Goal: Task Accomplishment & Management: Manage account settings

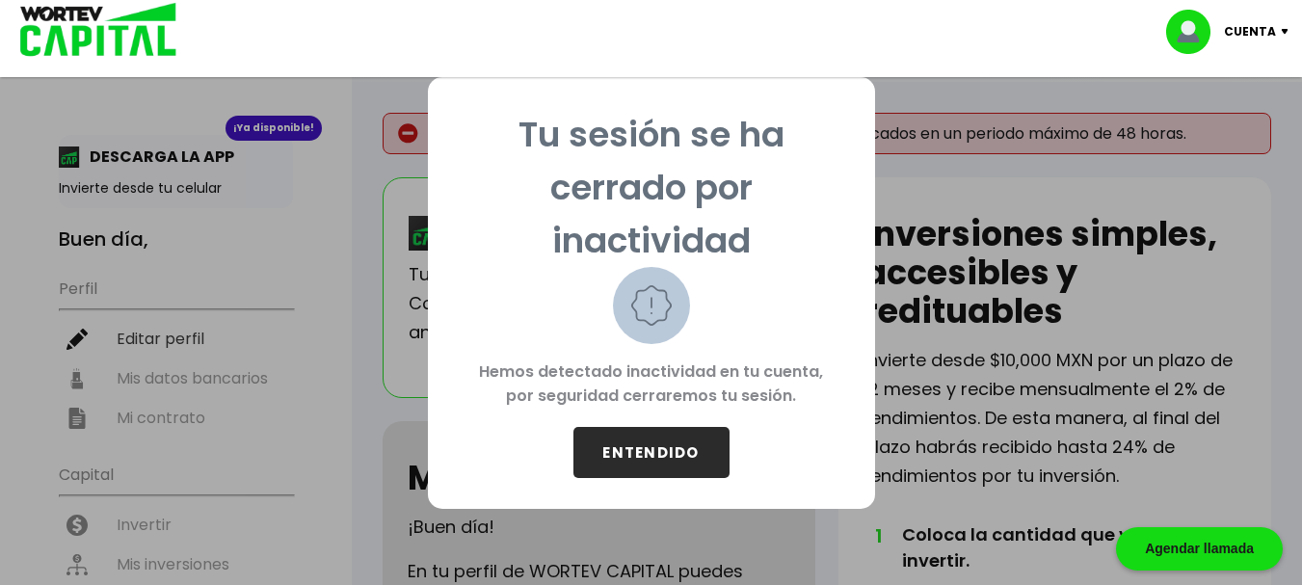
click at [634, 445] on button "ENTENDIDO" at bounding box center [652, 452] width 156 height 51
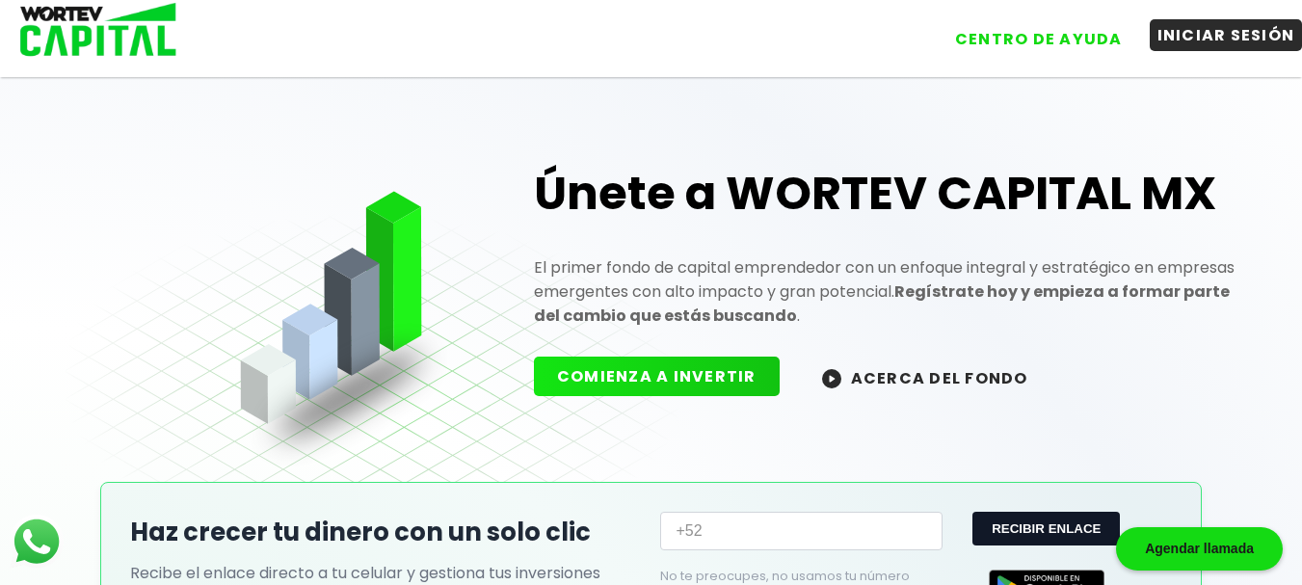
click at [1209, 45] on button "INICIAR SESIÓN" at bounding box center [1226, 35] width 153 height 32
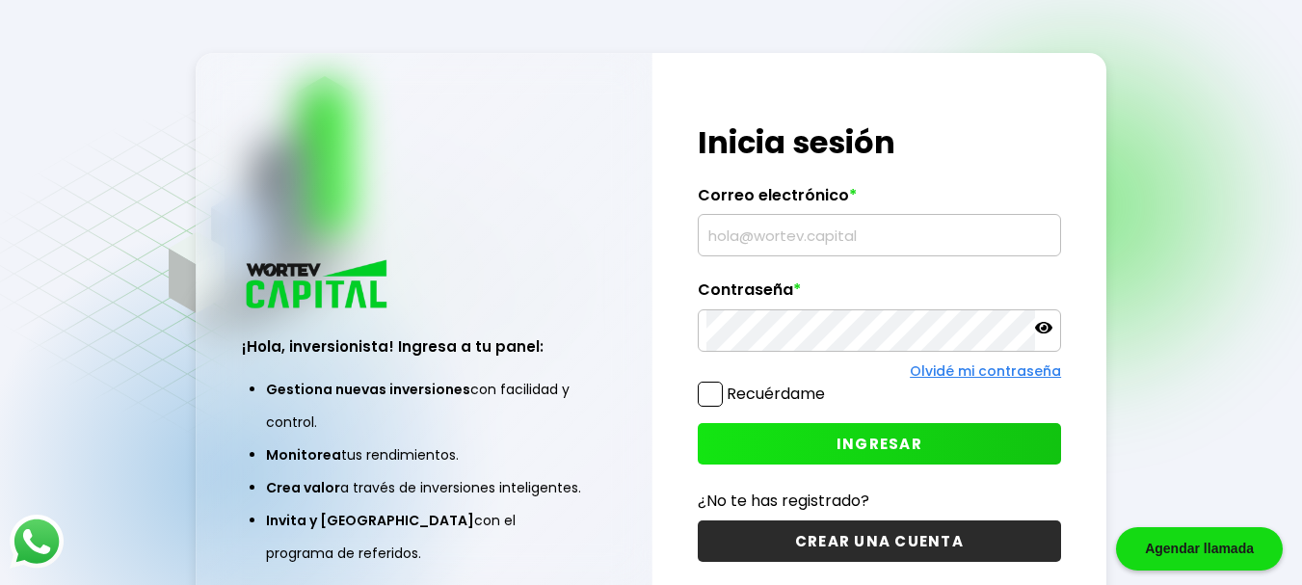
type input "[EMAIL_ADDRESS][DOMAIN_NAME]"
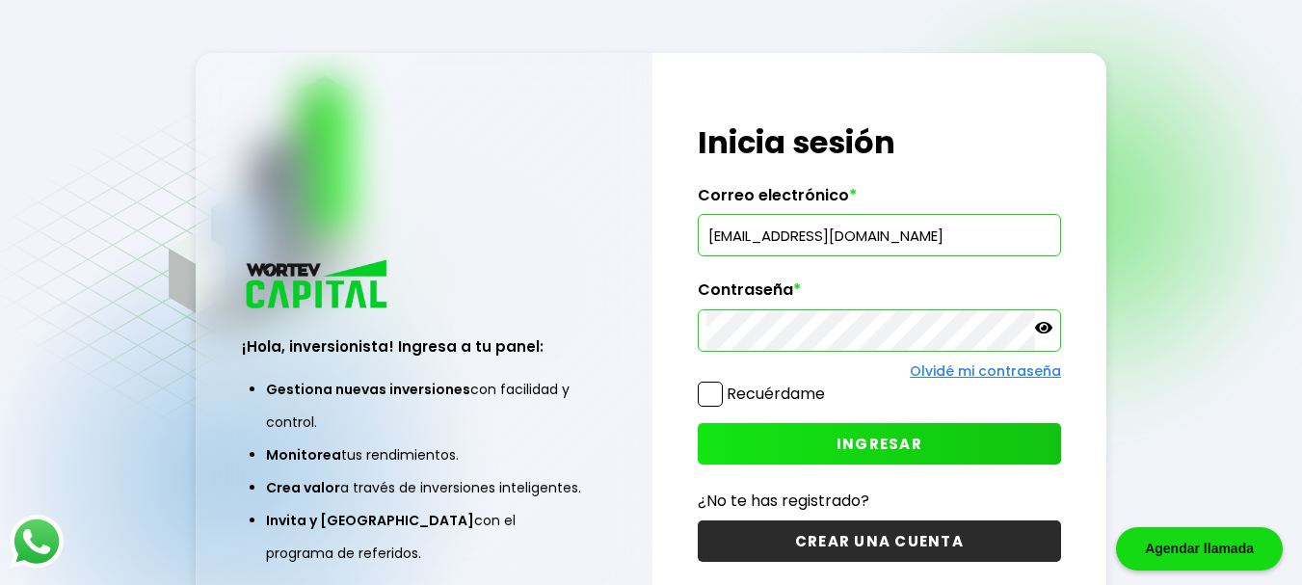
click at [712, 393] on span at bounding box center [710, 394] width 25 height 25
click at [829, 385] on input "Recuérdame" at bounding box center [829, 385] width 0 height 0
click at [776, 429] on button "INGRESAR" at bounding box center [879, 443] width 363 height 41
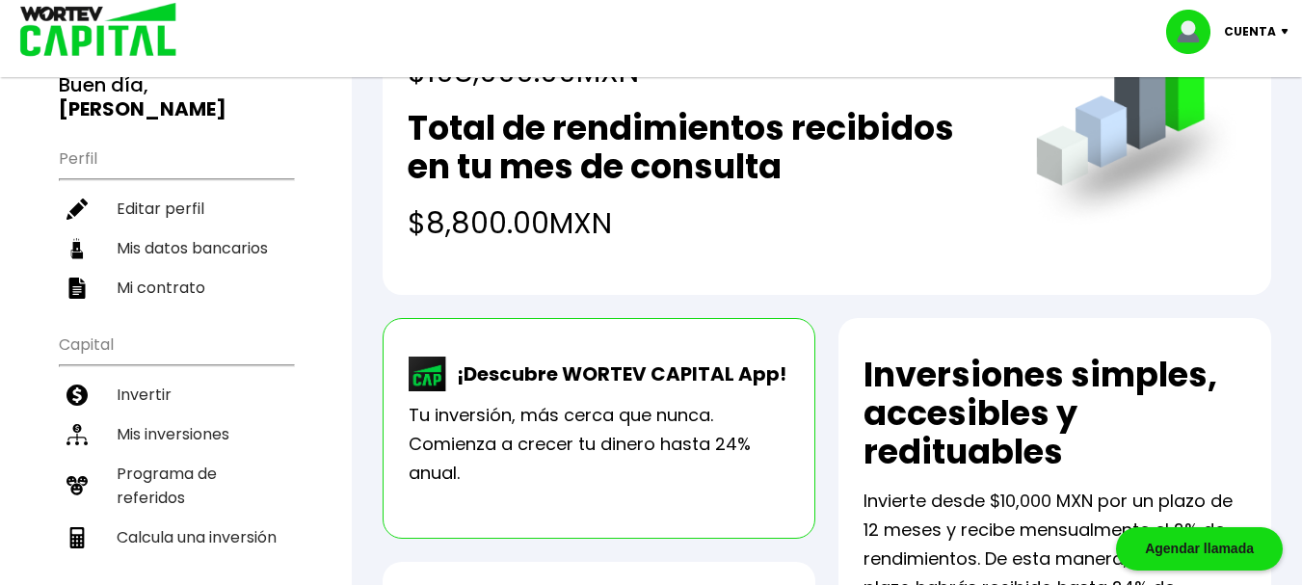
scroll to position [193, 0]
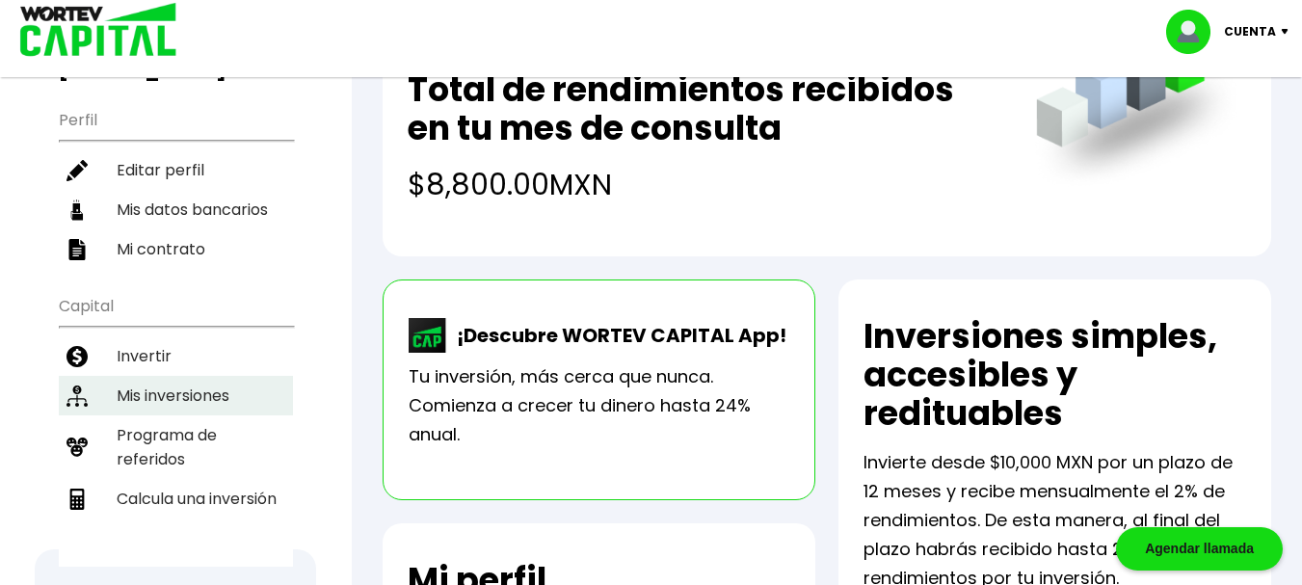
click at [191, 376] on li "Mis inversiones" at bounding box center [176, 396] width 234 height 40
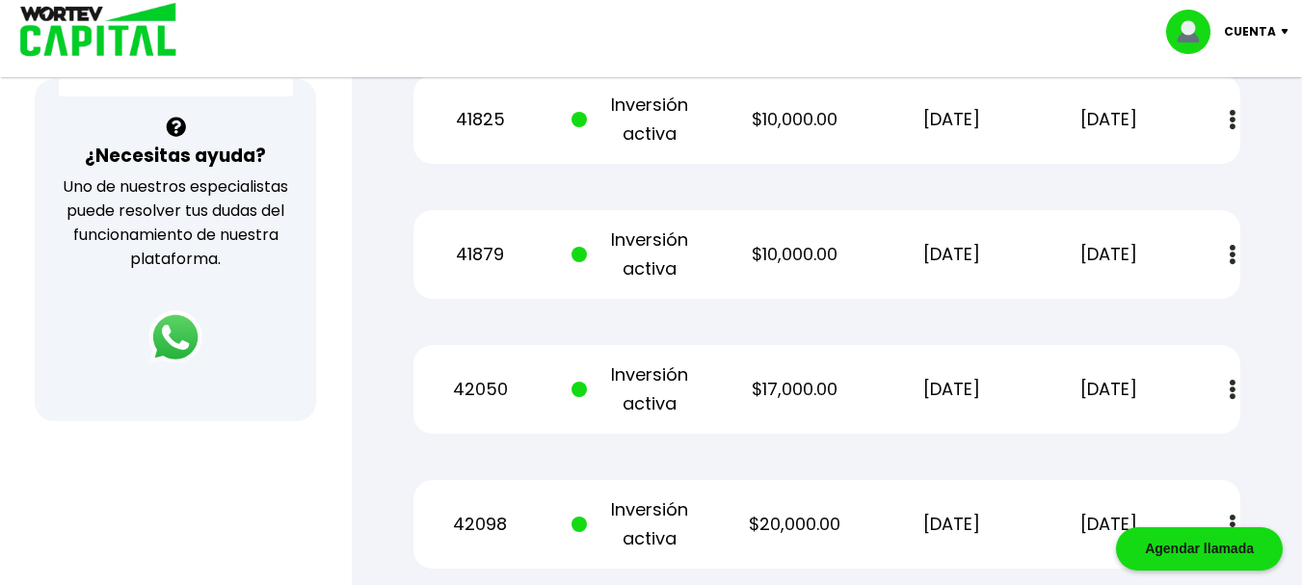
scroll to position [702, 0]
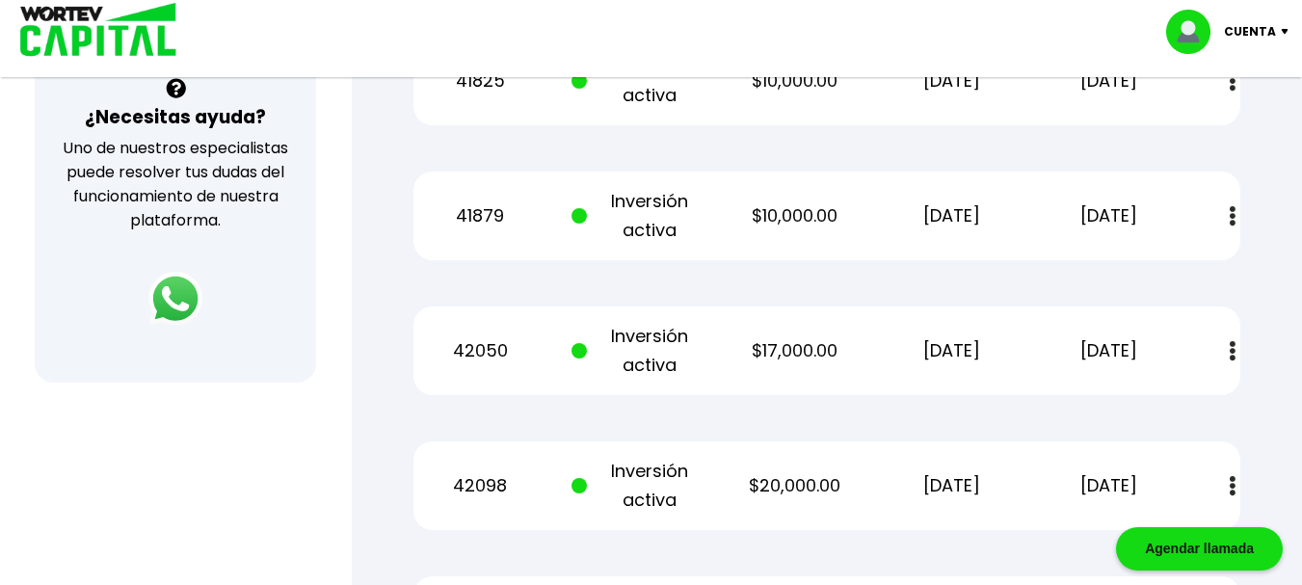
click at [1227, 466] on button at bounding box center [1233, 486] width 27 height 41
click at [1091, 526] on link "Estado de cuenta" at bounding box center [1101, 538] width 135 height 24
click at [1230, 341] on img at bounding box center [1233, 351] width 6 height 20
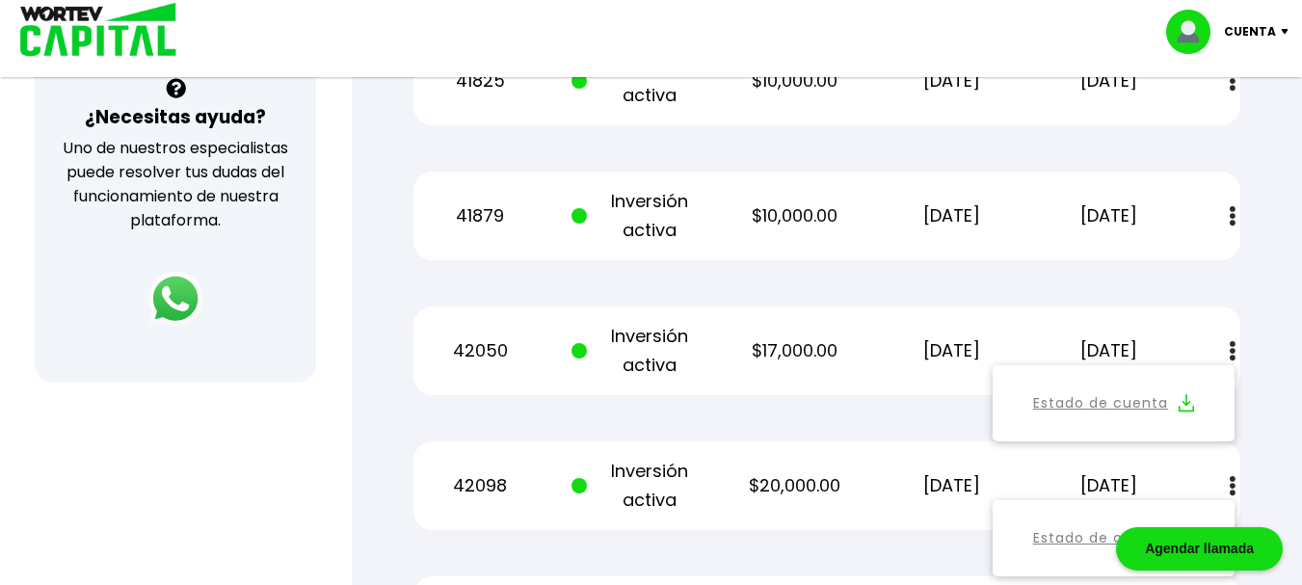
click at [1161, 391] on link "Estado de cuenta" at bounding box center [1101, 403] width 135 height 24
click at [1235, 206] on img at bounding box center [1233, 216] width 6 height 20
click at [1130, 256] on link "Estado de cuenta" at bounding box center [1101, 268] width 135 height 24
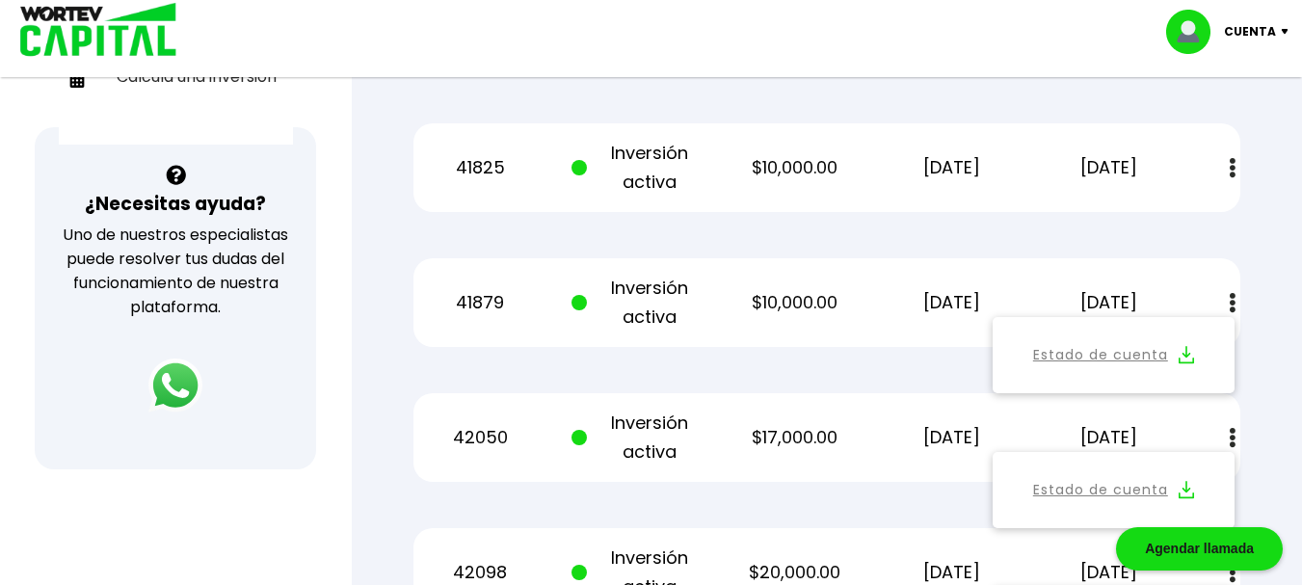
scroll to position [577, 0]
